Goal: Task Accomplishment & Management: Manage account settings

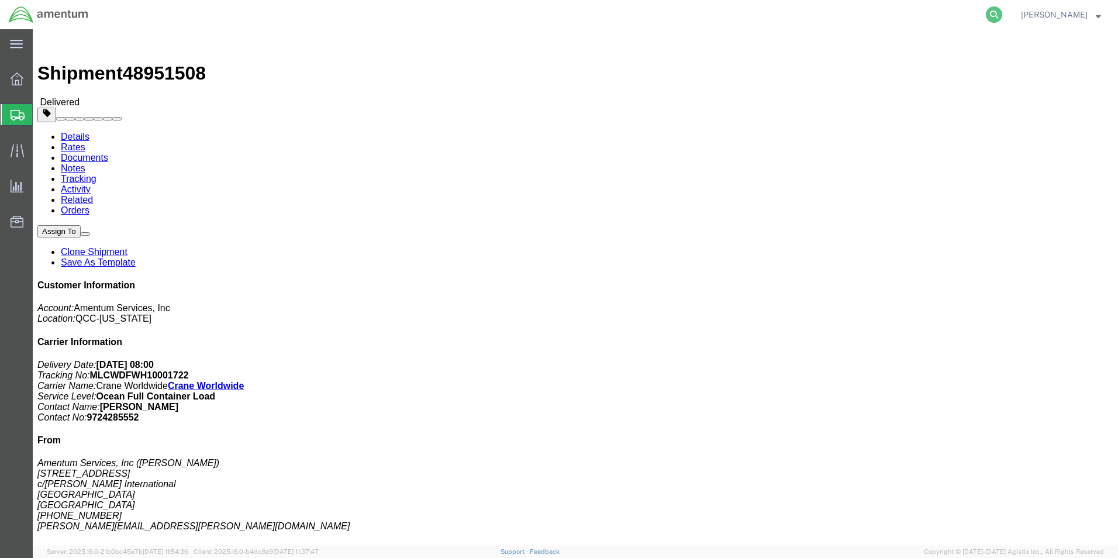
click at [990, 12] on icon at bounding box center [994, 14] width 16 height 16
click at [834, 12] on input "search" at bounding box center [807, 15] width 355 height 28
paste input "56504658"
type input "56504658"
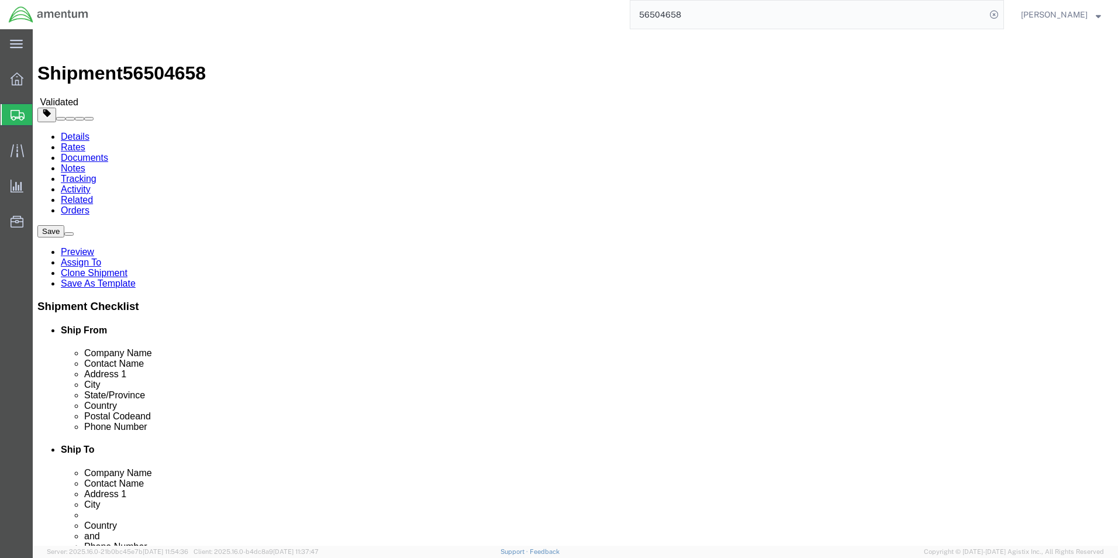
select select "42668"
select select "42637"
click icon
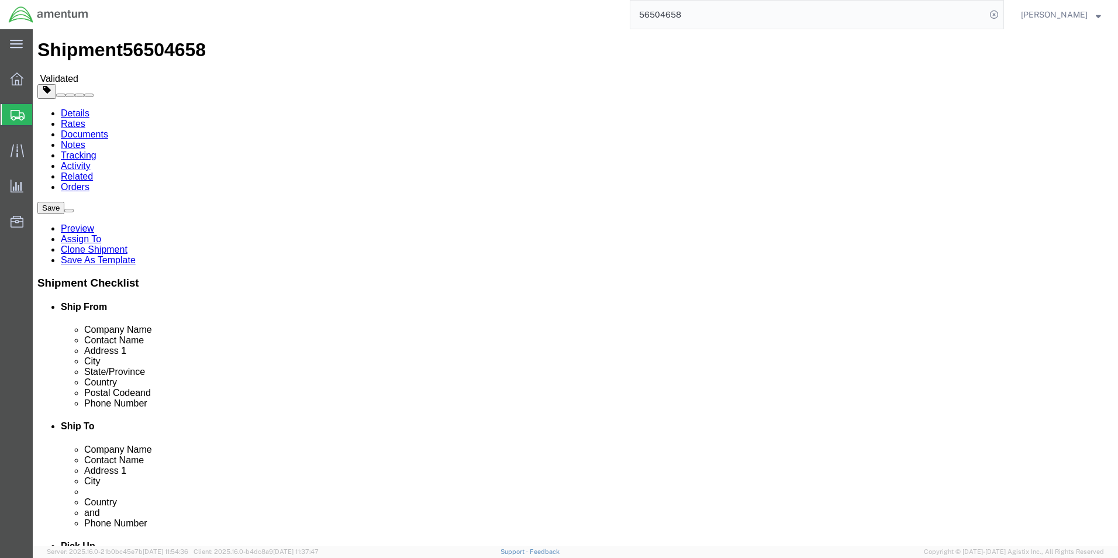
scroll to position [46, 0]
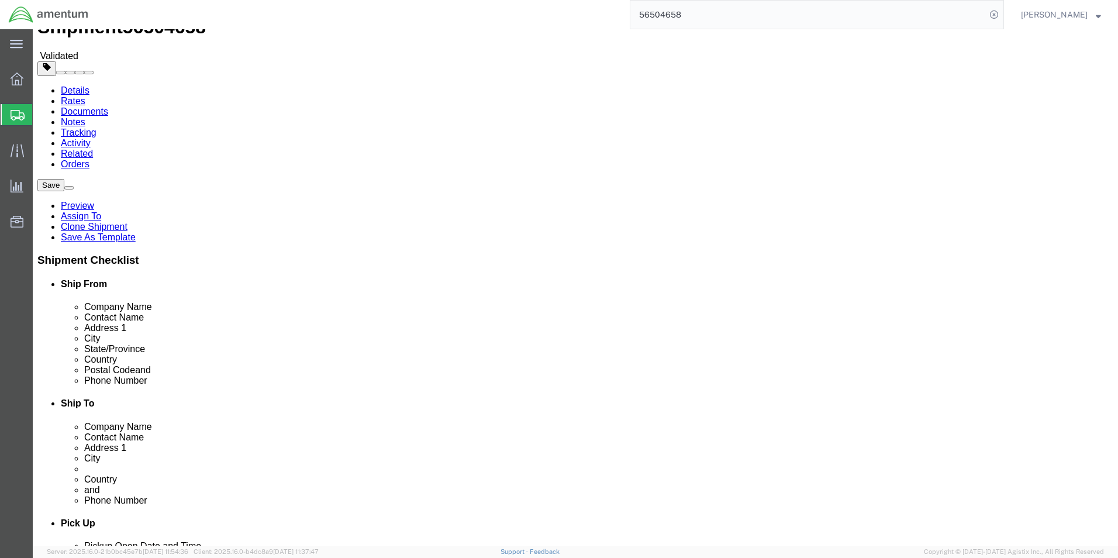
click dd "11.00 Each"
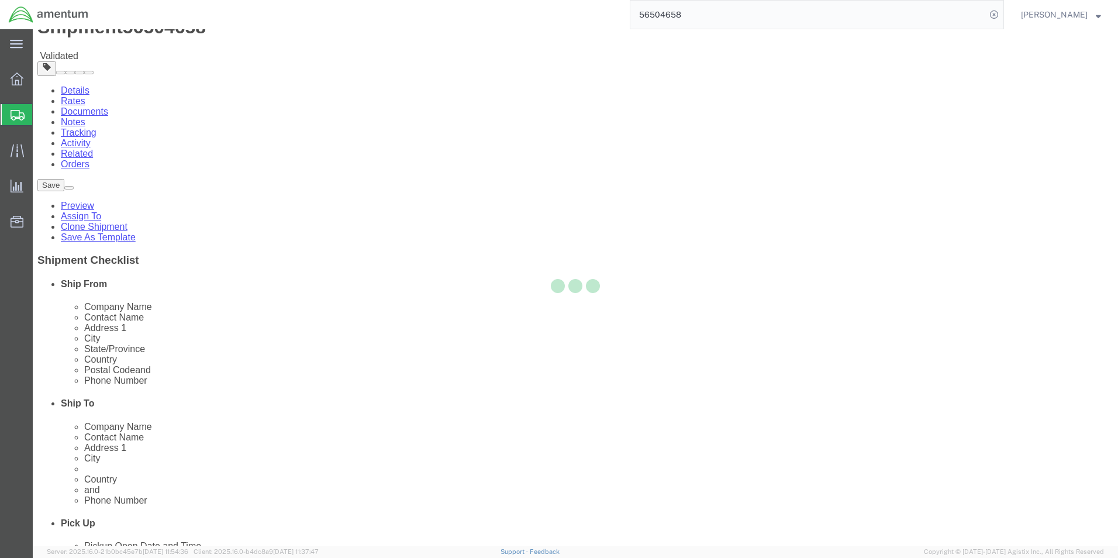
click div
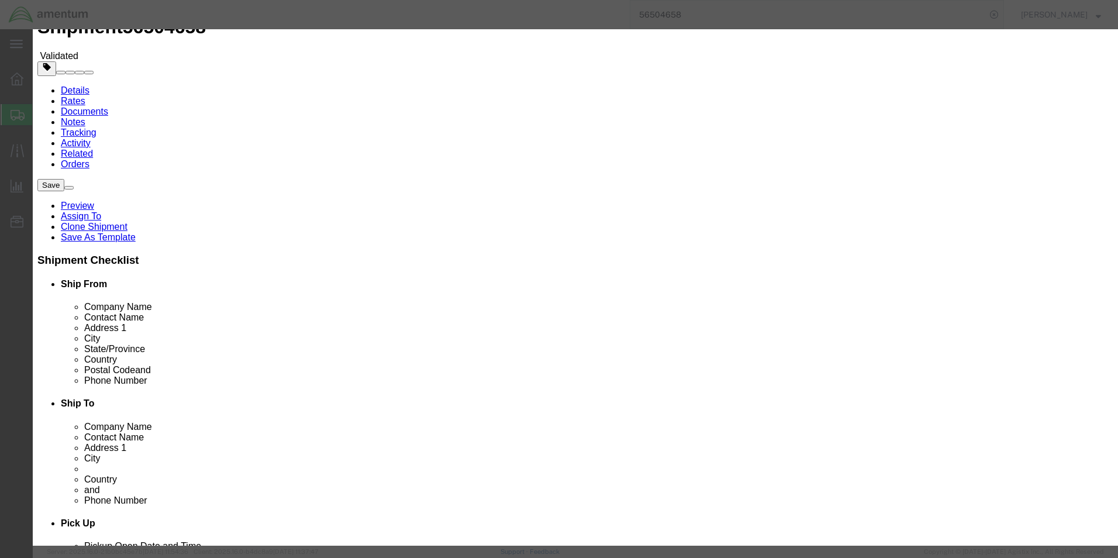
click label "Notes"
click button "Save & Close"
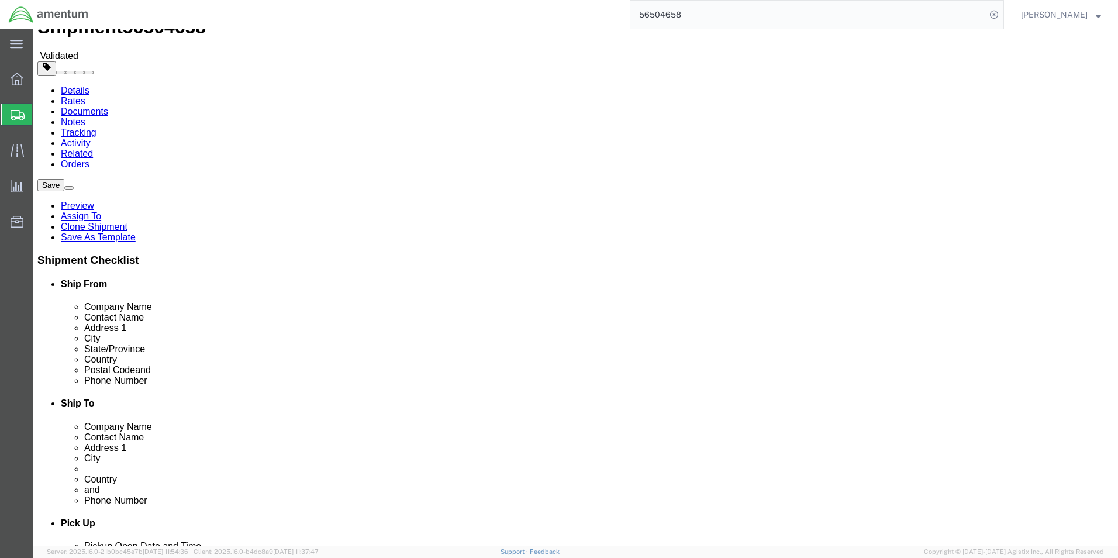
click dd "4.00 Each"
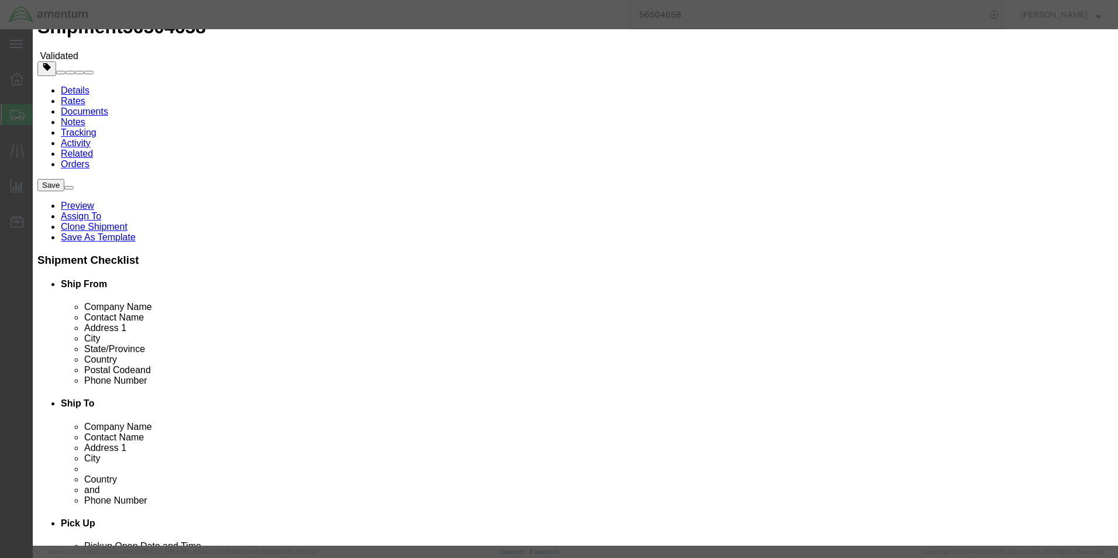
click button "Save & Close"
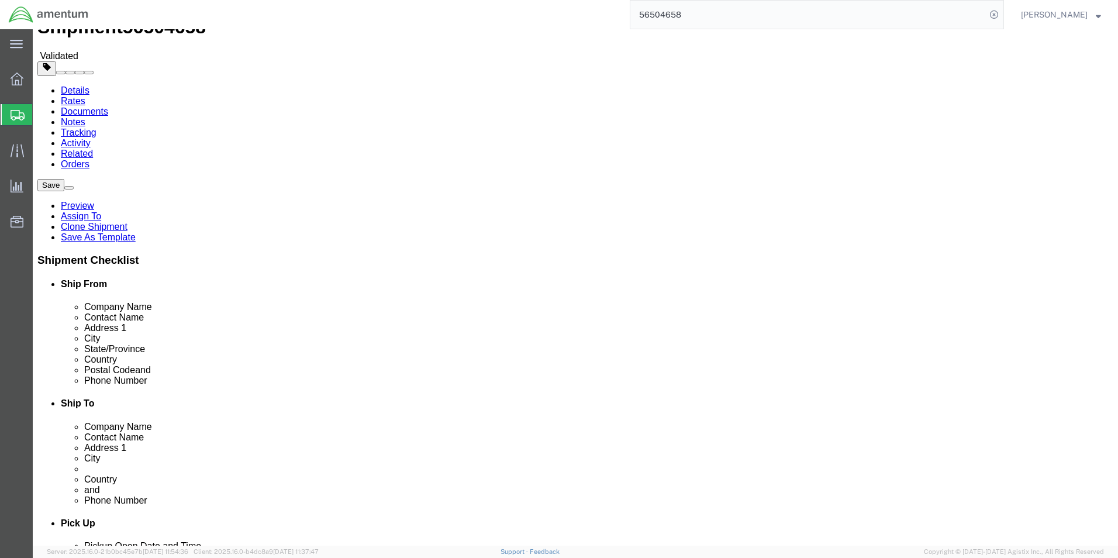
click icon
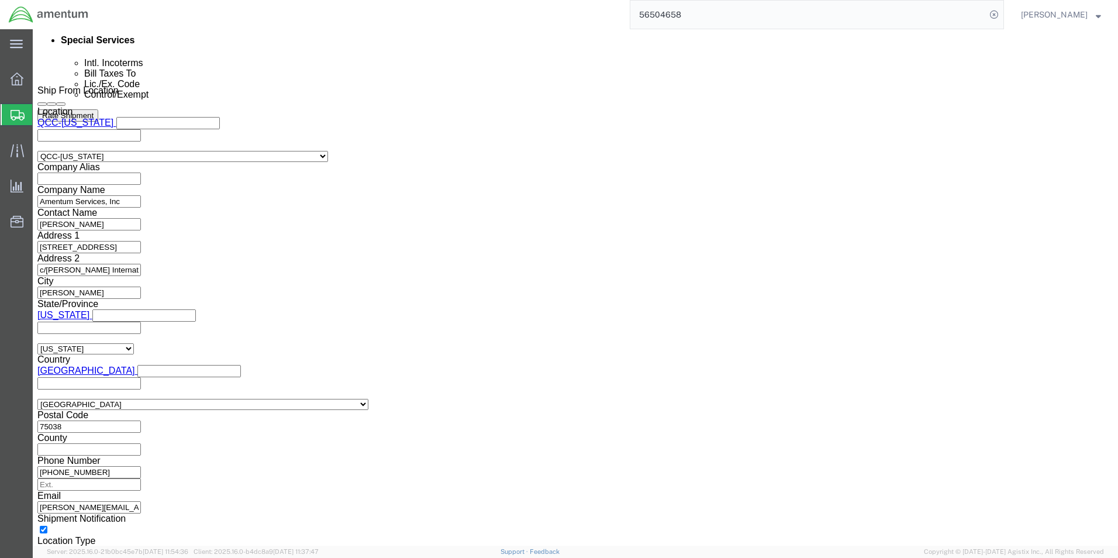
scroll to position [795, 0]
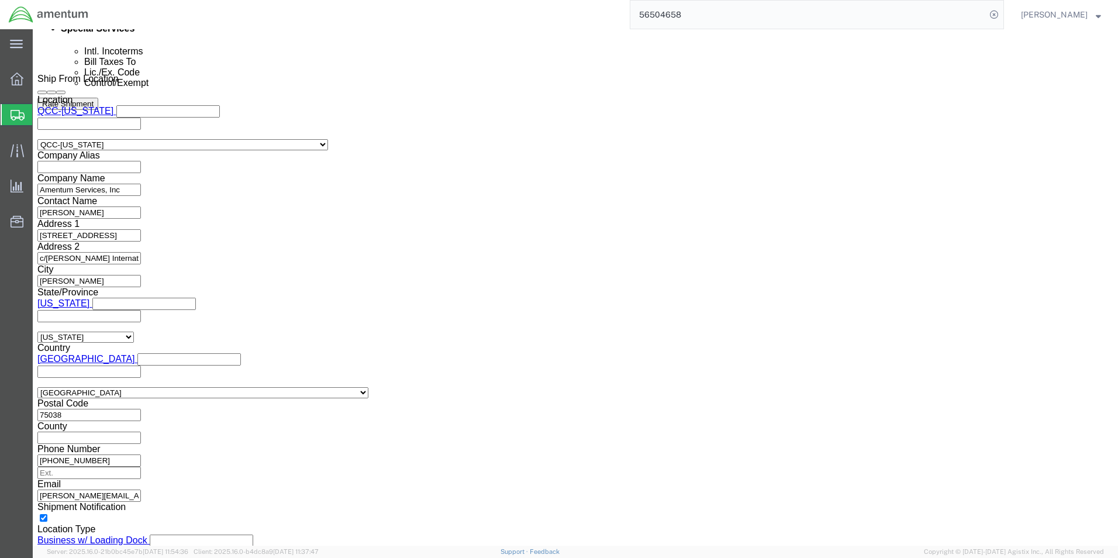
click button "Save"
